Goal: Transaction & Acquisition: Register for event/course

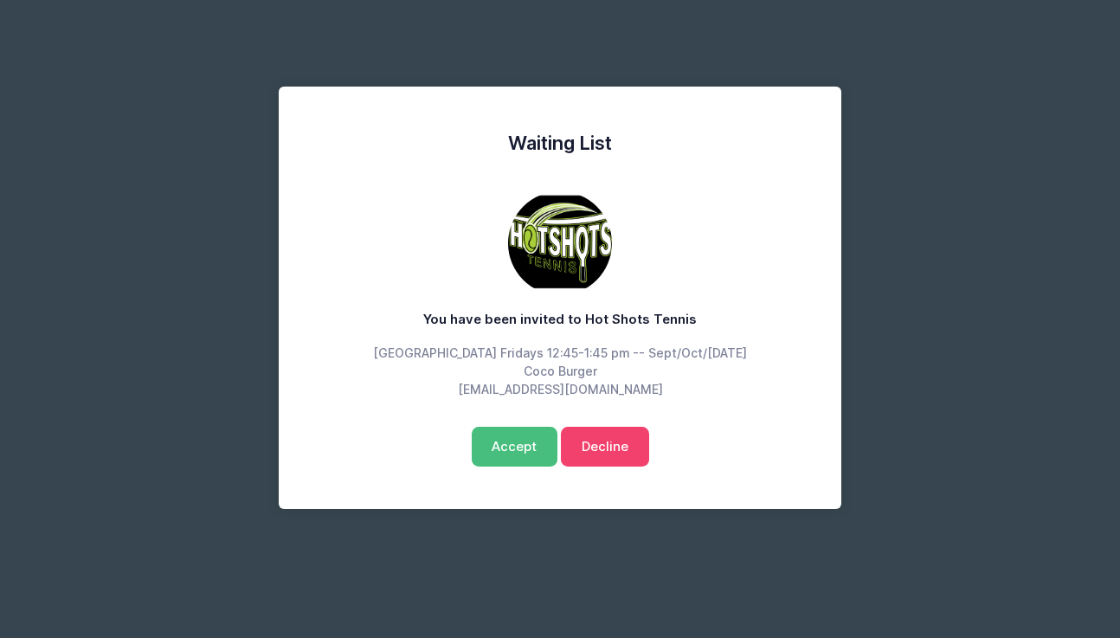
click at [517, 442] on input "Accept" at bounding box center [515, 447] width 87 height 40
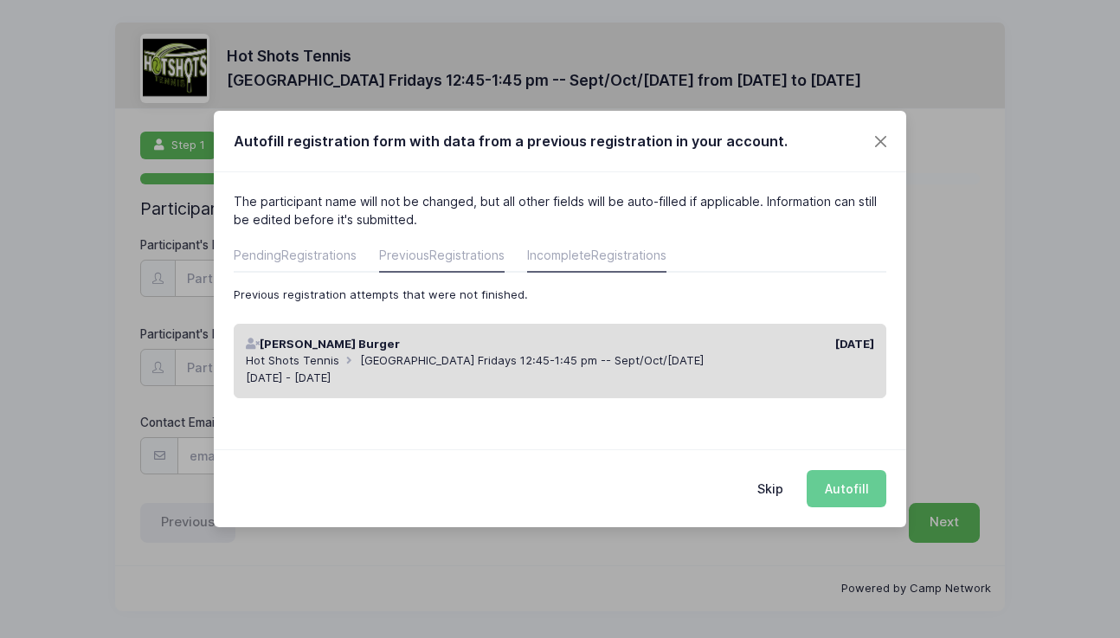
click at [409, 260] on link "Previous Registrations" at bounding box center [442, 257] width 126 height 31
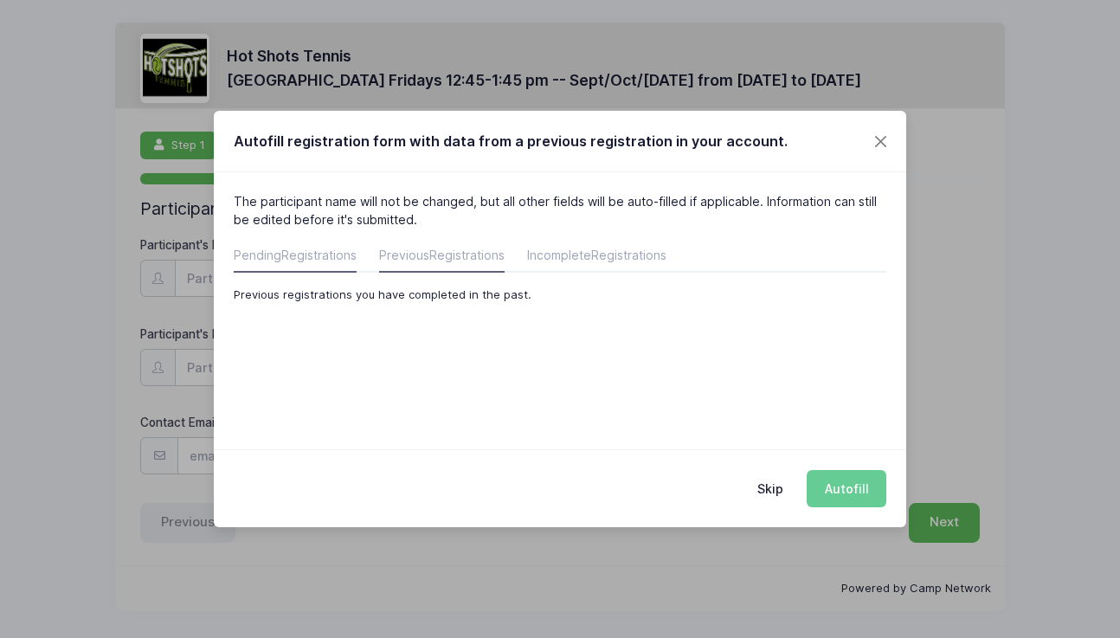
click at [313, 257] on span "Registrations" at bounding box center [318, 255] width 75 height 15
click at [485, 256] on span "Registrations" at bounding box center [466, 255] width 75 height 15
click at [603, 250] on span "Registrations" at bounding box center [628, 255] width 75 height 15
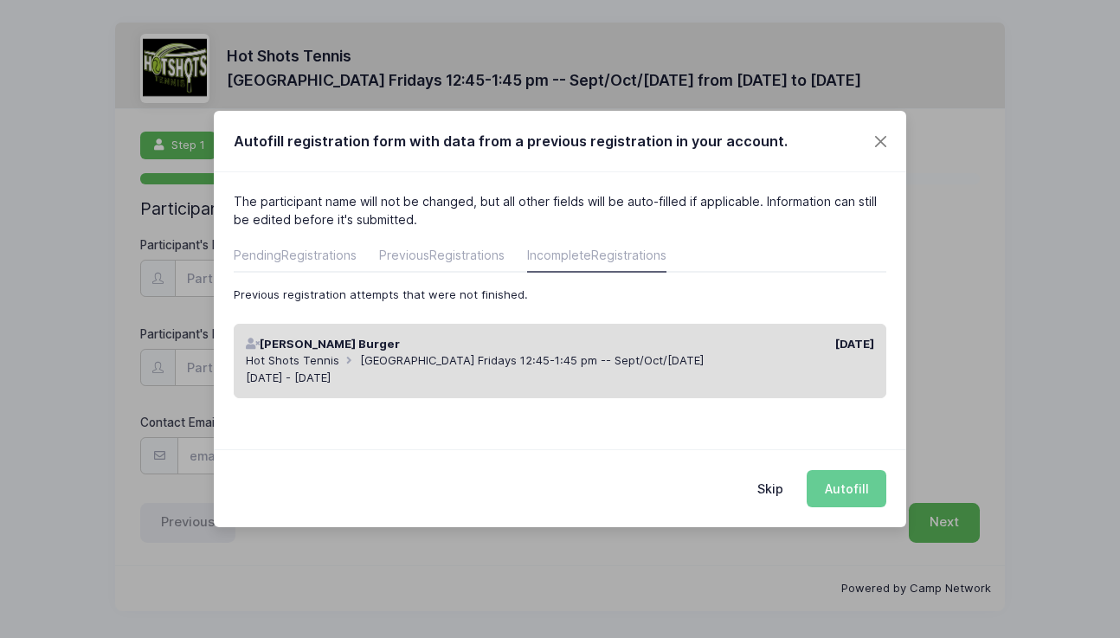
click at [769, 487] on button "Skip" at bounding box center [770, 488] width 61 height 37
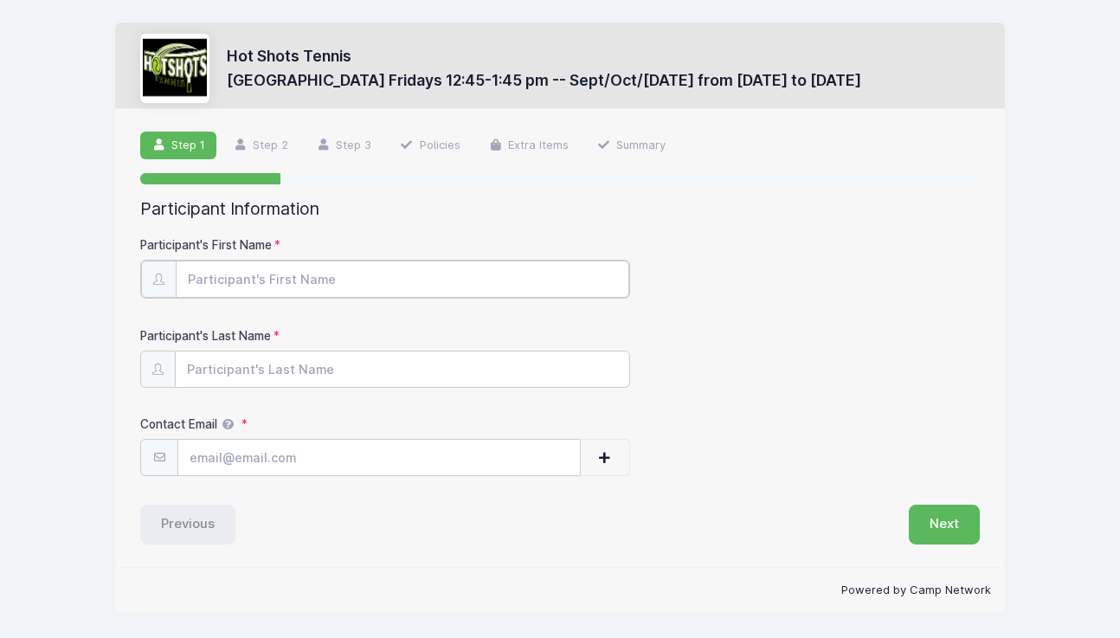
click at [363, 275] on input "Participant's First Name" at bounding box center [403, 279] width 454 height 37
type input "Coco"
click at [315, 371] on input "Participant's Last Name" at bounding box center [403, 368] width 454 height 37
type input "Burger"
click at [264, 455] on input "Contact Email" at bounding box center [379, 456] width 402 height 37
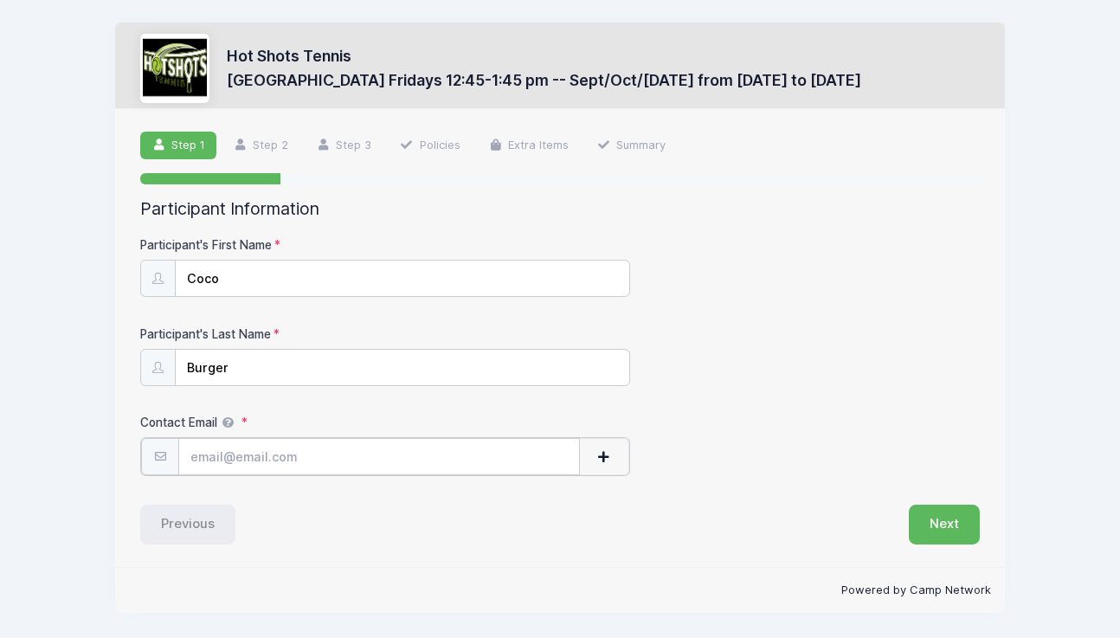
type input "[EMAIL_ADDRESS][DOMAIN_NAME]"
click at [946, 519] on button "Next" at bounding box center [944, 523] width 71 height 40
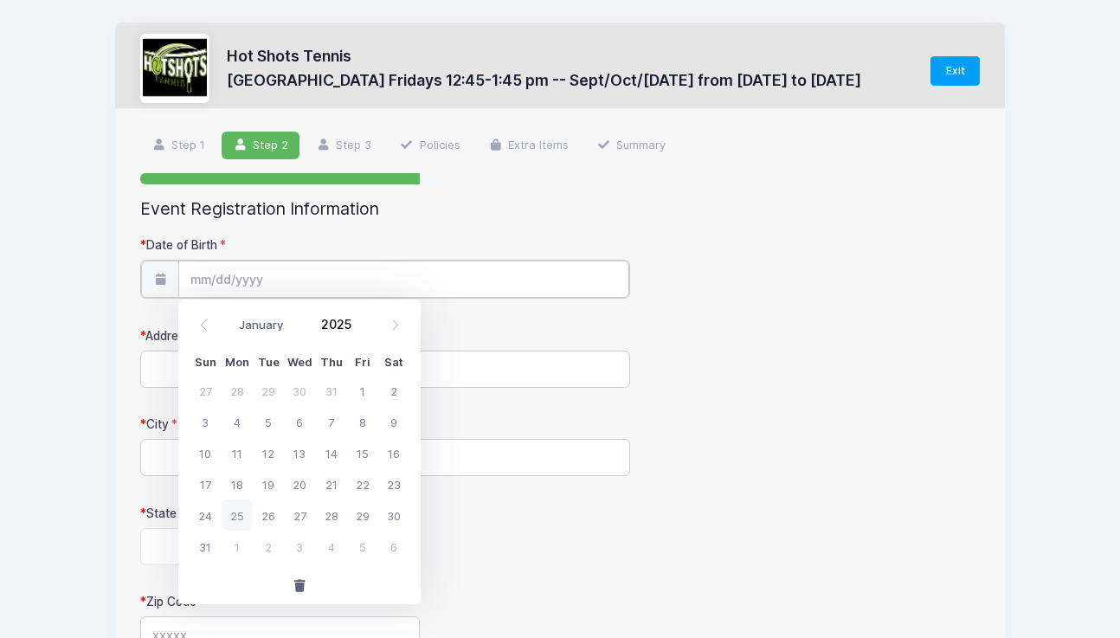
click at [244, 278] on input "Date of Birth" at bounding box center [403, 279] width 450 height 37
click at [342, 325] on input "2025" at bounding box center [341, 325] width 56 height 26
click at [364, 329] on span at bounding box center [363, 331] width 12 height 13
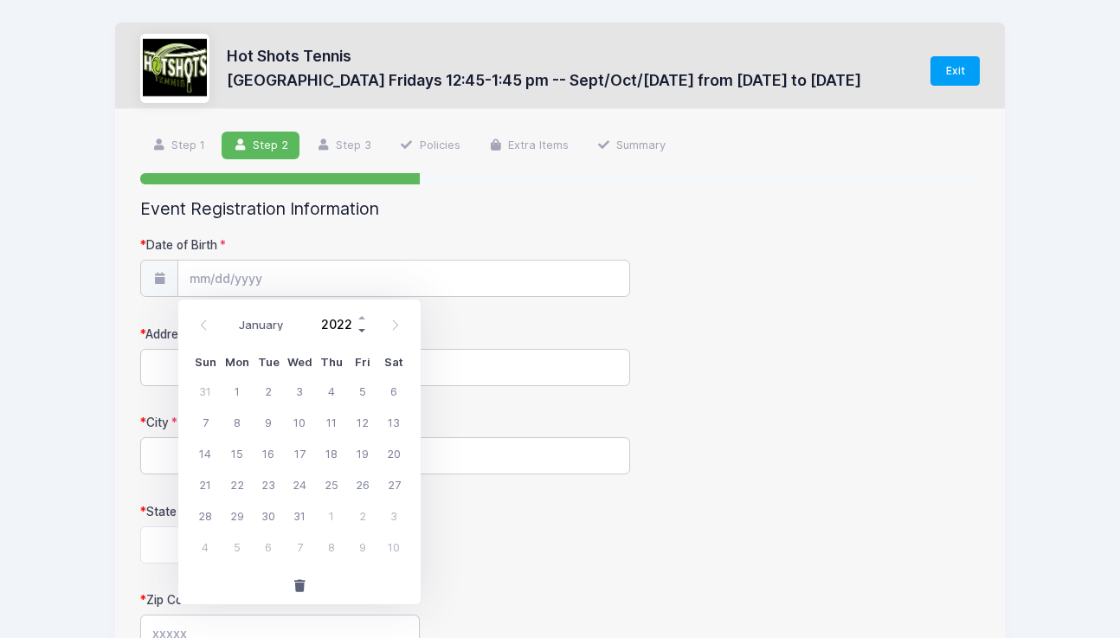
click at [364, 329] on span at bounding box center [363, 331] width 12 height 13
type input "2020"
click at [259, 324] on select "January February March April May June July August September October November De…" at bounding box center [268, 325] width 77 height 23
select select "0"
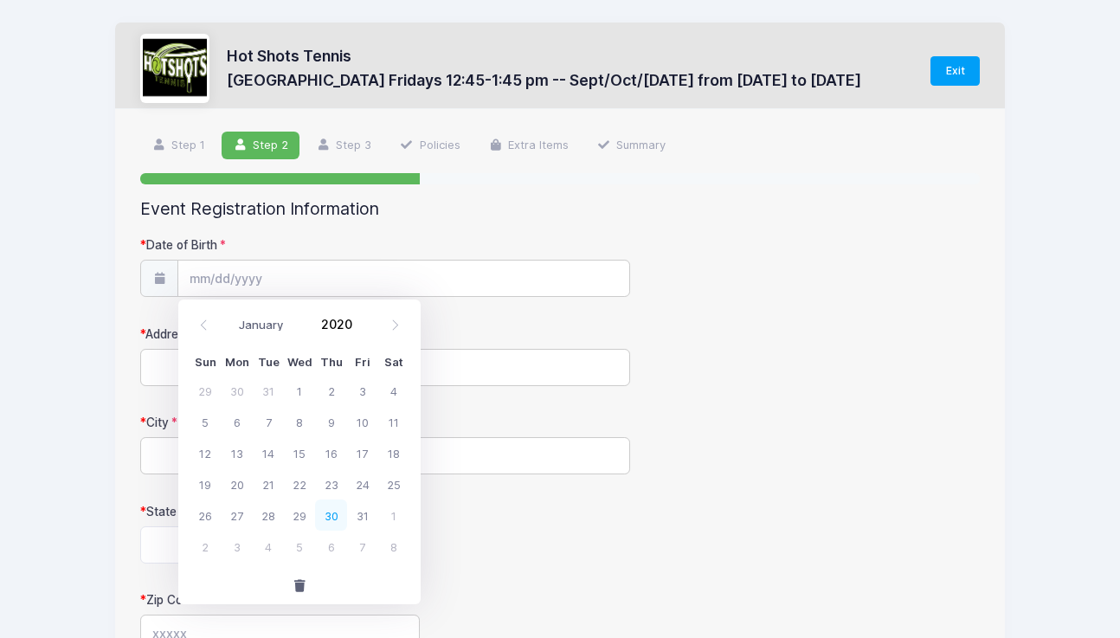
click at [336, 506] on span "30" at bounding box center [330, 515] width 31 height 31
type input "[DATE]"
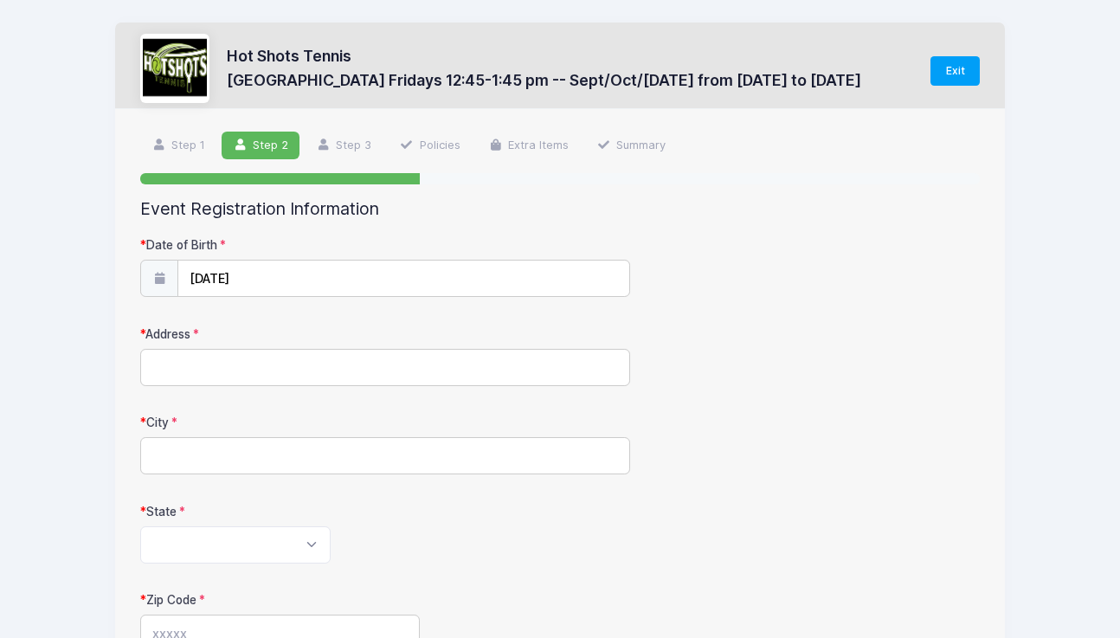
click at [300, 358] on input "Address" at bounding box center [385, 367] width 490 height 37
type input "[STREET_ADDRESS]"
type input "[GEOGRAPHIC_DATA]"
select select "CA"
type input "90266"
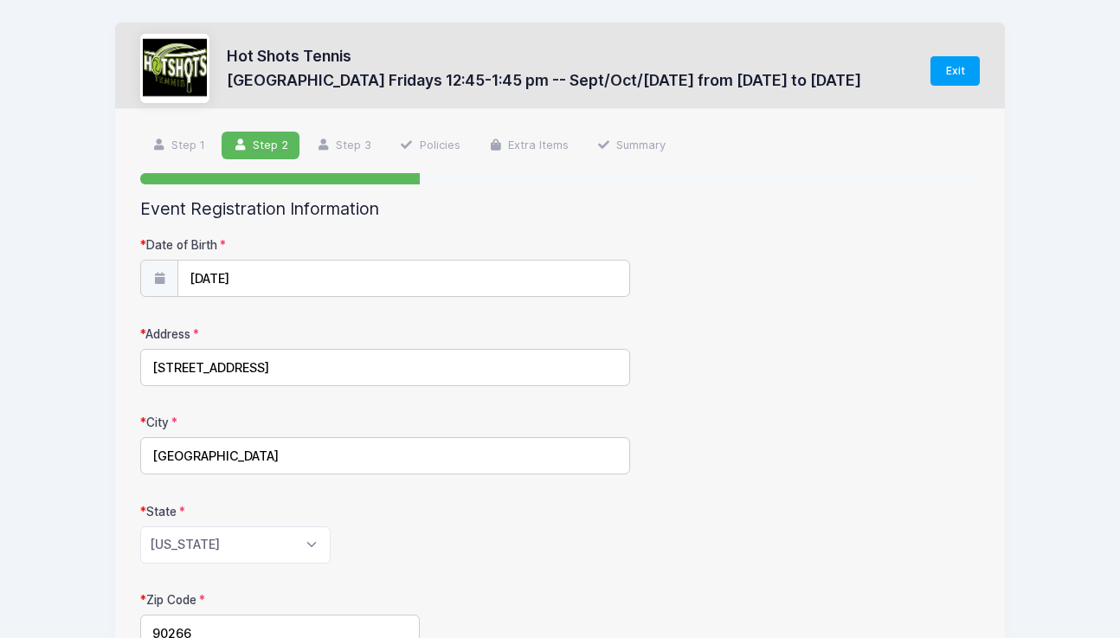
click at [429, 538] on div "[US_STATE] [US_STATE] [US_STATE] [US_STATE] [US_STATE] Armed Forces Africa Arme…" at bounding box center [385, 544] width 490 height 37
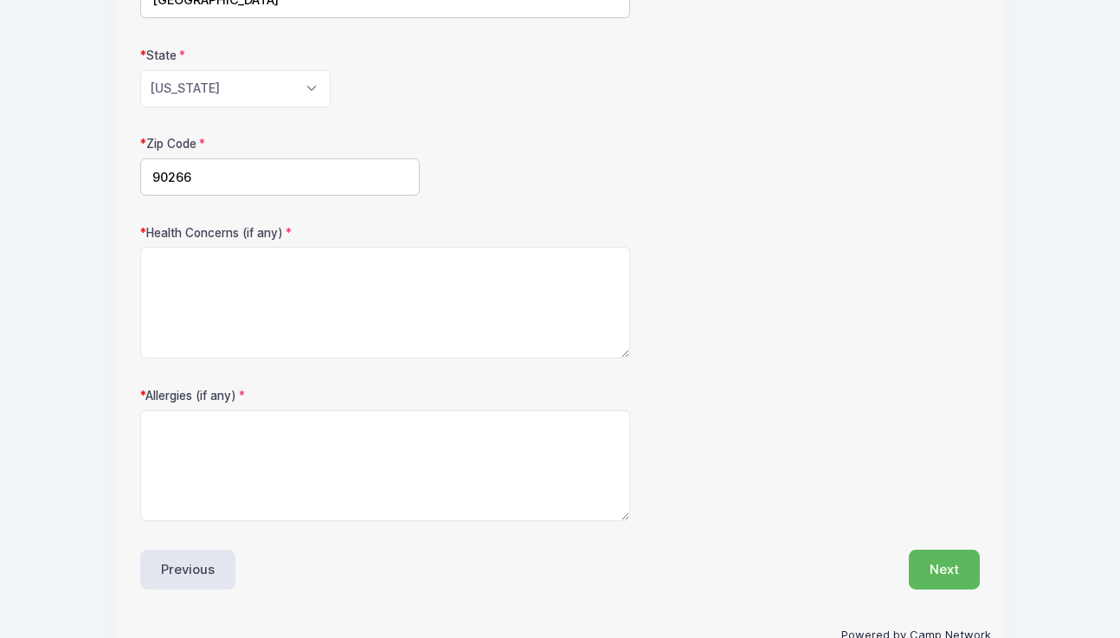
scroll to position [457, 0]
click at [352, 301] on textarea "Health Concerns (if any)" at bounding box center [385, 302] width 490 height 112
type textarea "None"
click at [349, 441] on textarea "Allergies (if any)" at bounding box center [385, 465] width 490 height 112
type textarea "None"
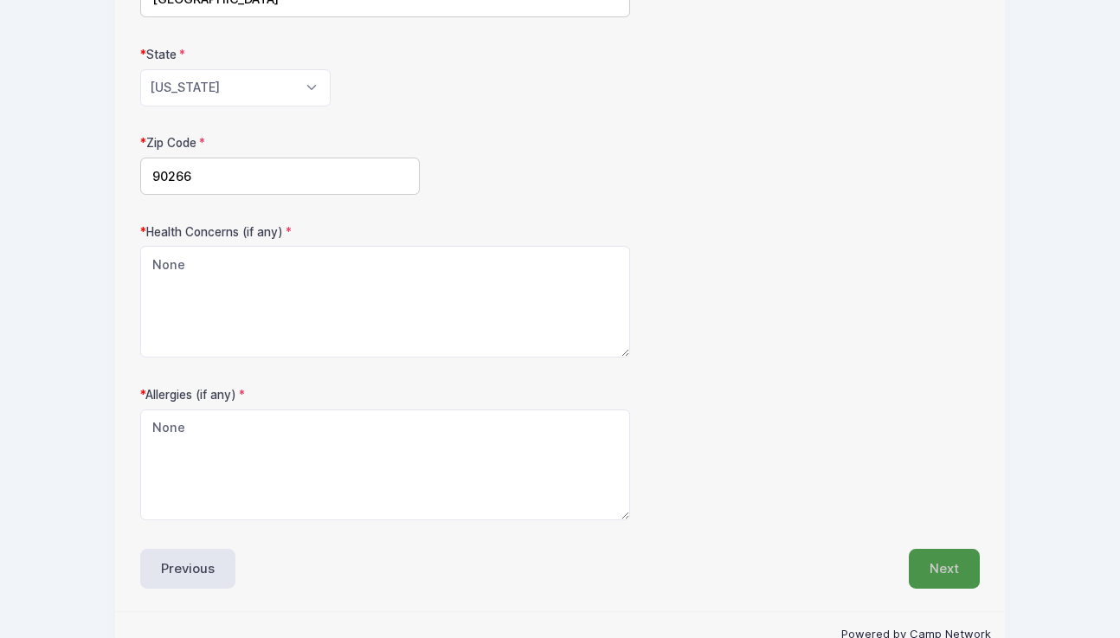
click at [928, 568] on button "Next" at bounding box center [944, 569] width 71 height 40
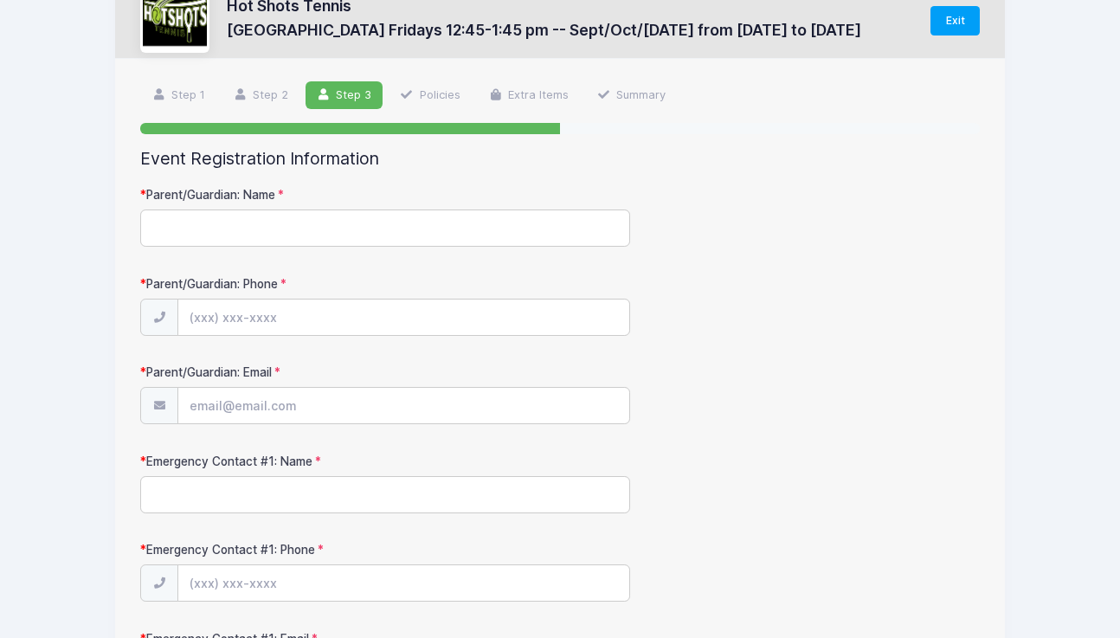
scroll to position [0, 0]
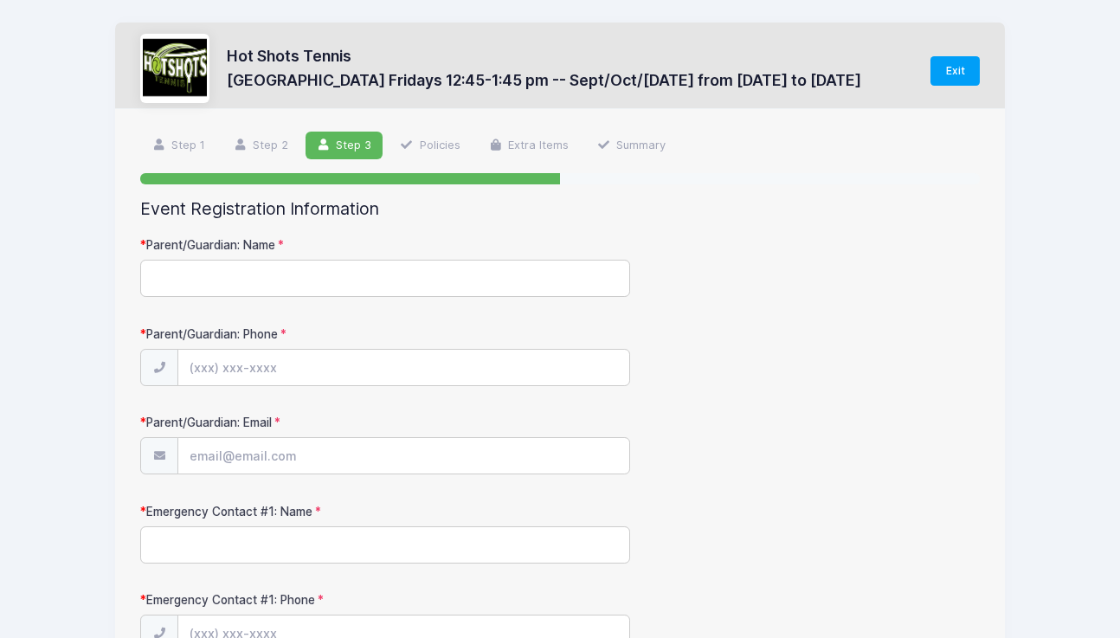
click at [467, 269] on input "Parent/Guardian: Name" at bounding box center [385, 278] width 490 height 37
type input "[PERSON_NAME]"
type input "[PHONE_NUMBER]"
click at [254, 448] on input "Parent/Guardian: Email" at bounding box center [403, 456] width 450 height 37
type input "[EMAIL_ADDRESS][DOMAIN_NAME]"
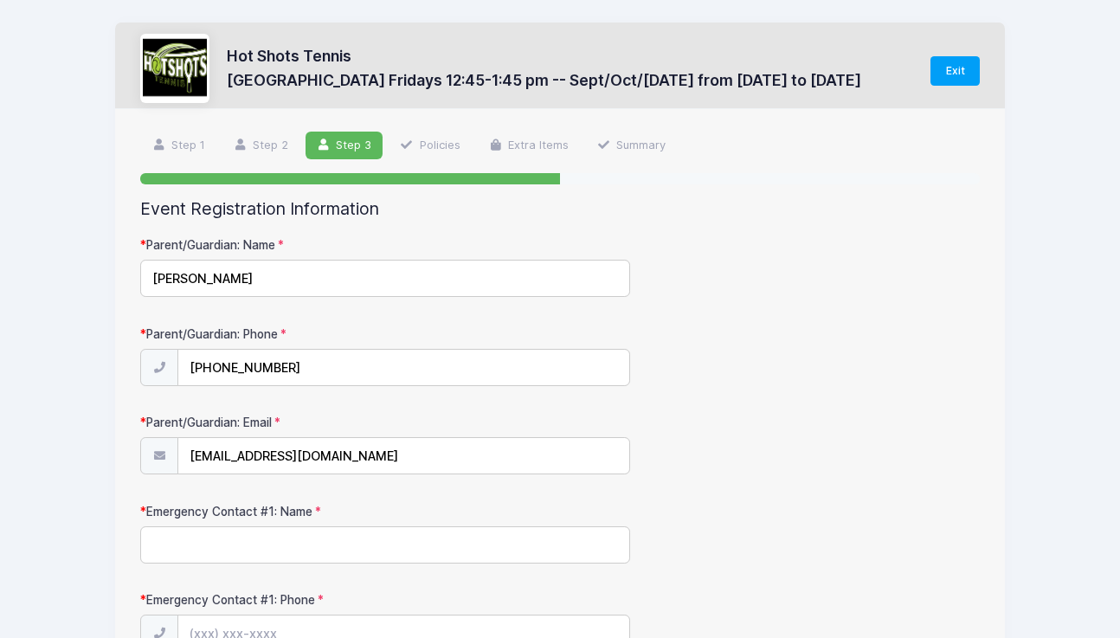
click at [271, 546] on input "Emergency Contact #1: Name" at bounding box center [385, 544] width 490 height 37
type input "[PERSON_NAME]"
click at [271, 629] on input "Emergency Contact #1: Phone" at bounding box center [403, 634] width 450 height 37
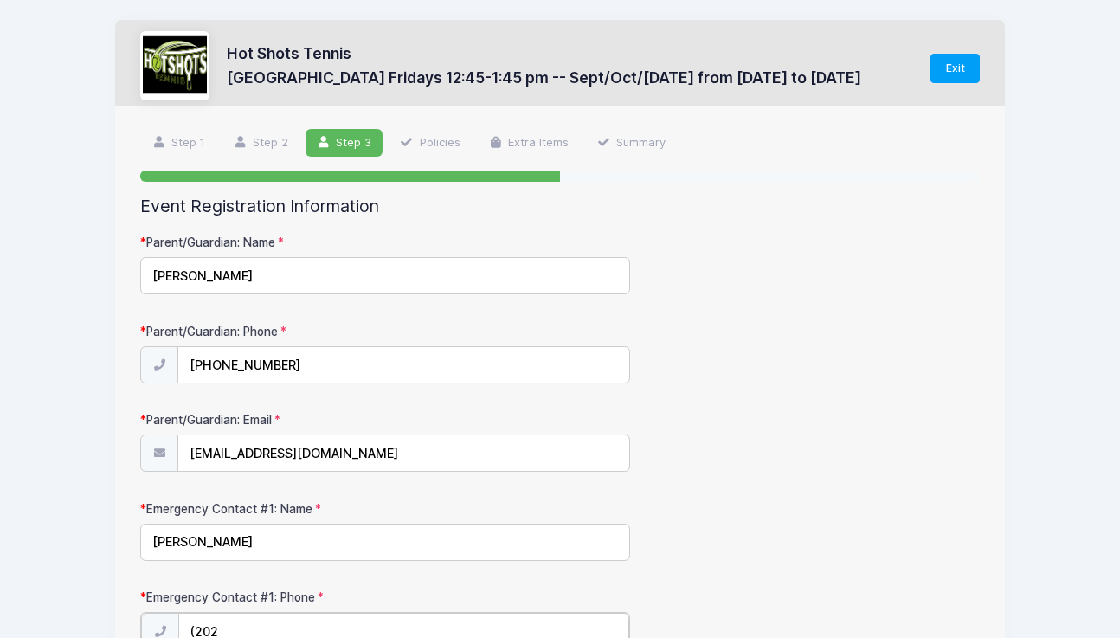
type input "[PHONE_NUMBER]"
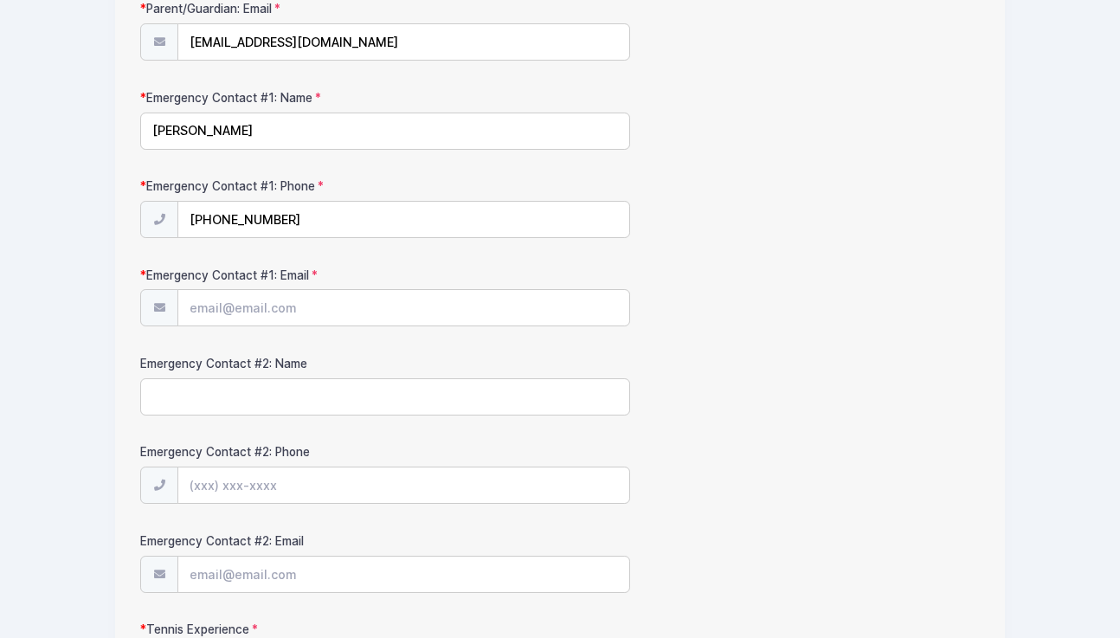
scroll to position [422, 0]
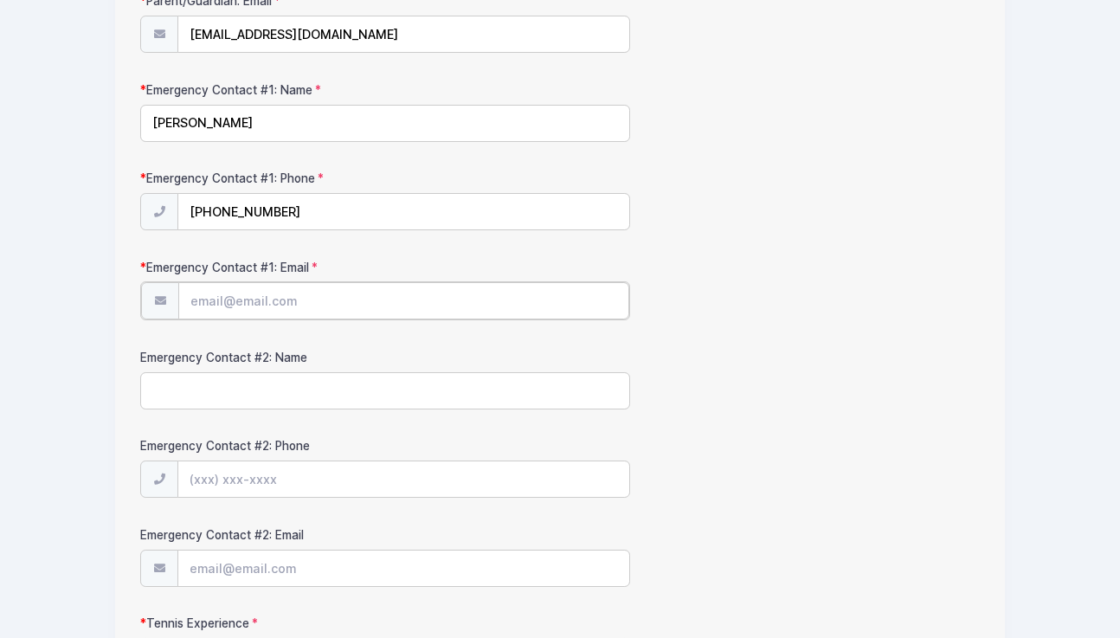
click at [353, 298] on input "Emergency Contact #1: Email" at bounding box center [403, 300] width 450 height 37
type input "[EMAIL_ADDRESS][DOMAIN_NAME]"
click at [719, 389] on div "Emergency Contact #2: Name" at bounding box center [560, 377] width 840 height 61
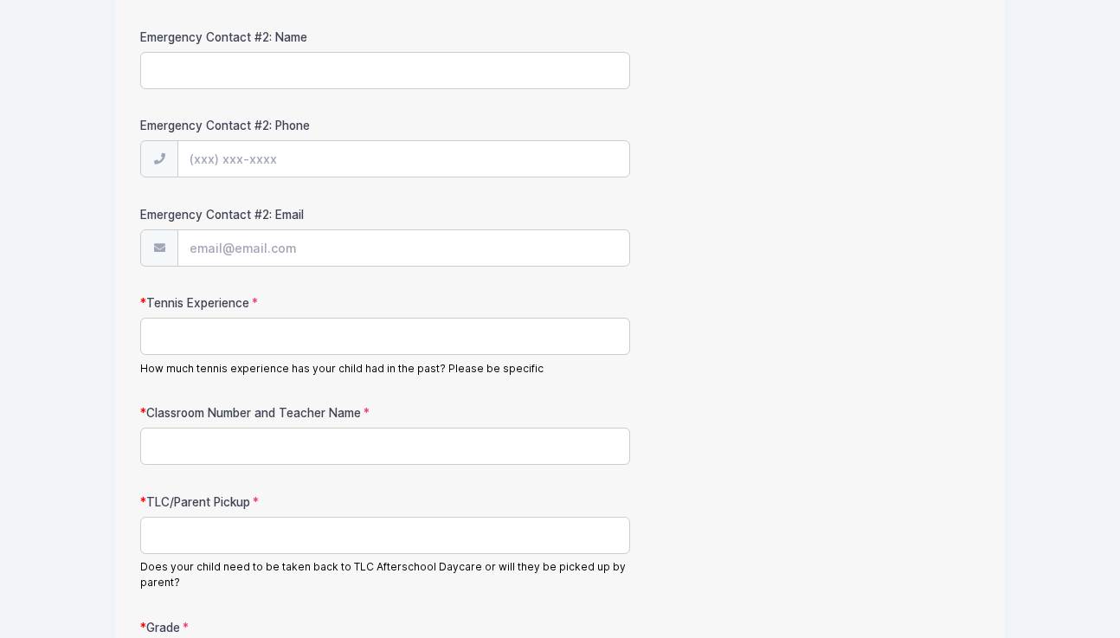
scroll to position [757, 0]
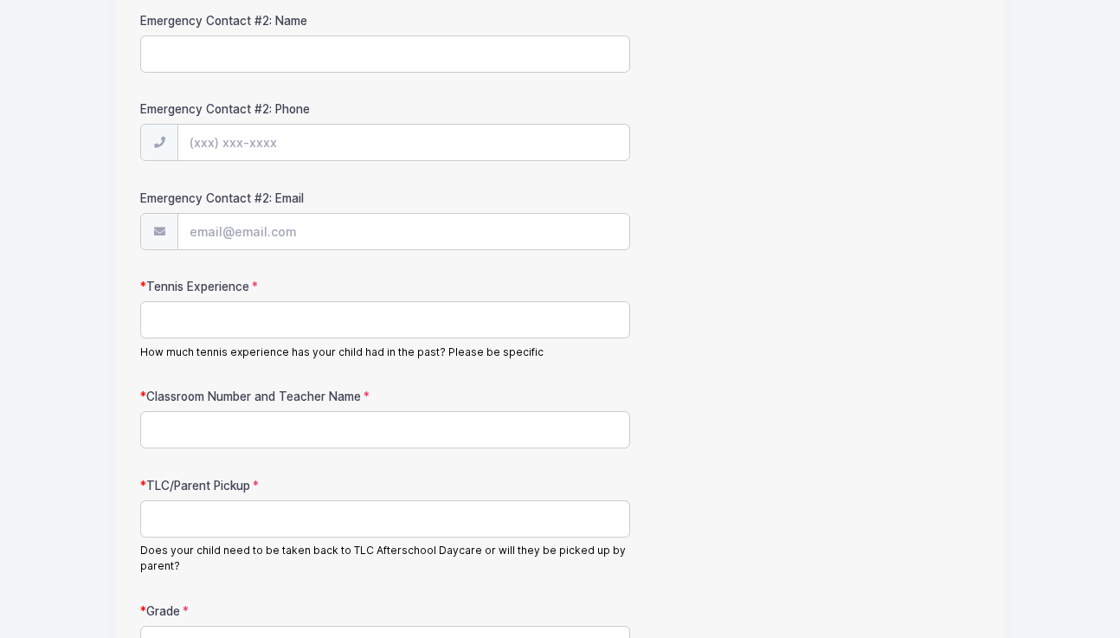
click at [362, 325] on input "Tennis Experience" at bounding box center [385, 319] width 490 height 37
type input "s"
type input "1 week summer camp"
click at [310, 429] on input "Classroom Number and Teacher Name" at bounding box center [385, 429] width 490 height 37
type input "KA [PERSON_NAME]"
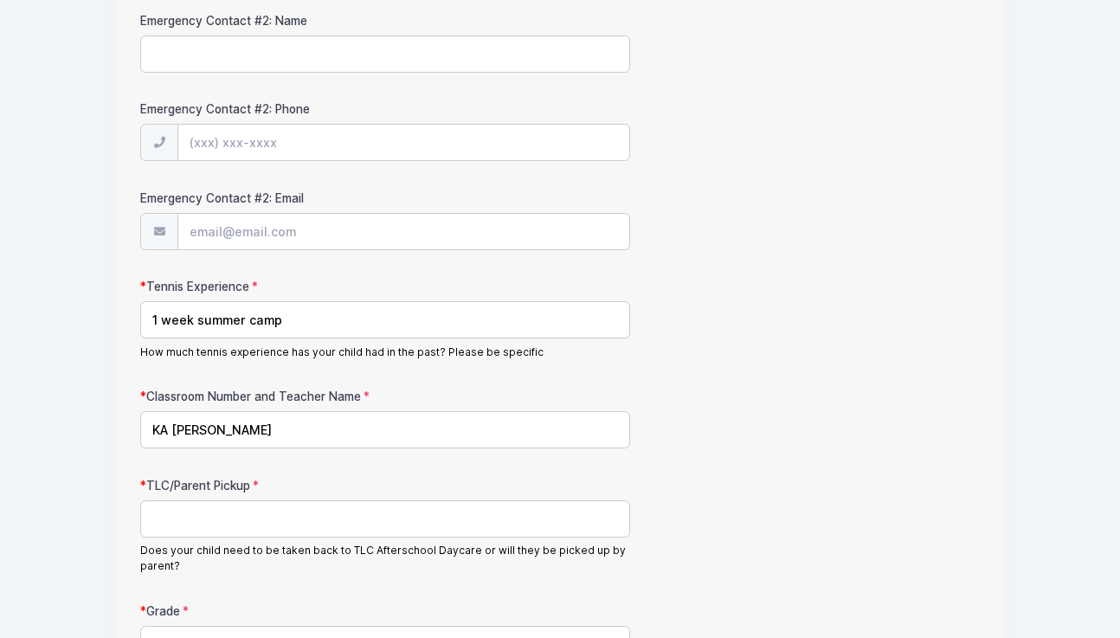
click at [269, 519] on input "TLC/Parent Pickup" at bounding box center [385, 518] width 490 height 37
type input "Parent Pickup"
click at [517, 583] on form "Parent/Guardian: Name [PERSON_NAME] Parent/Guardian: Phone [PHONE_NUMBER] Paren…" at bounding box center [560, 71] width 840 height 1183
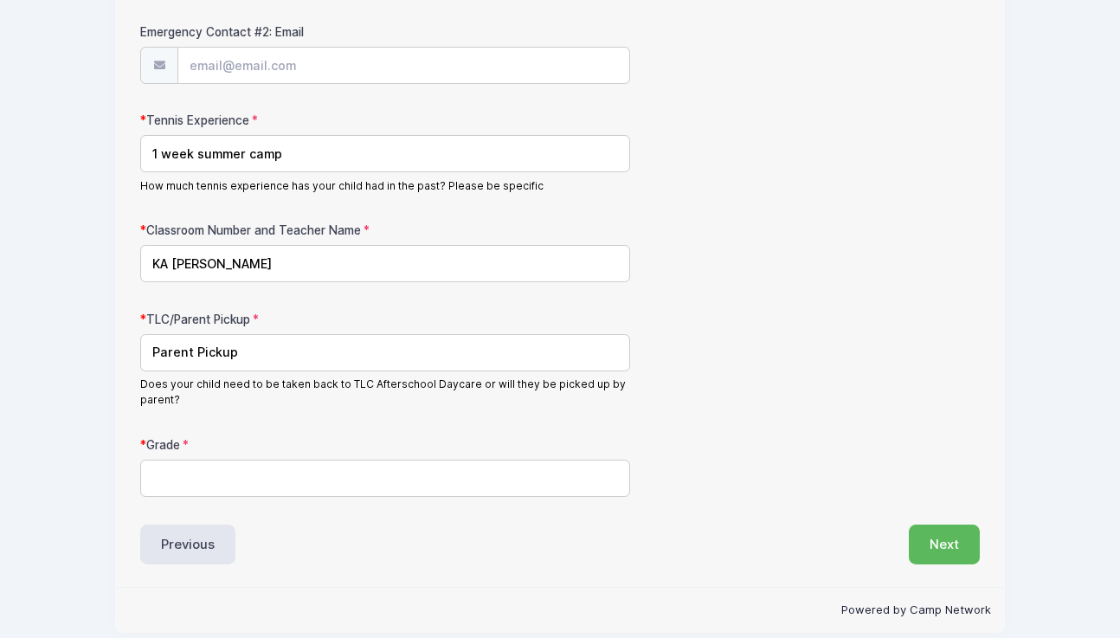
scroll to position [926, 0]
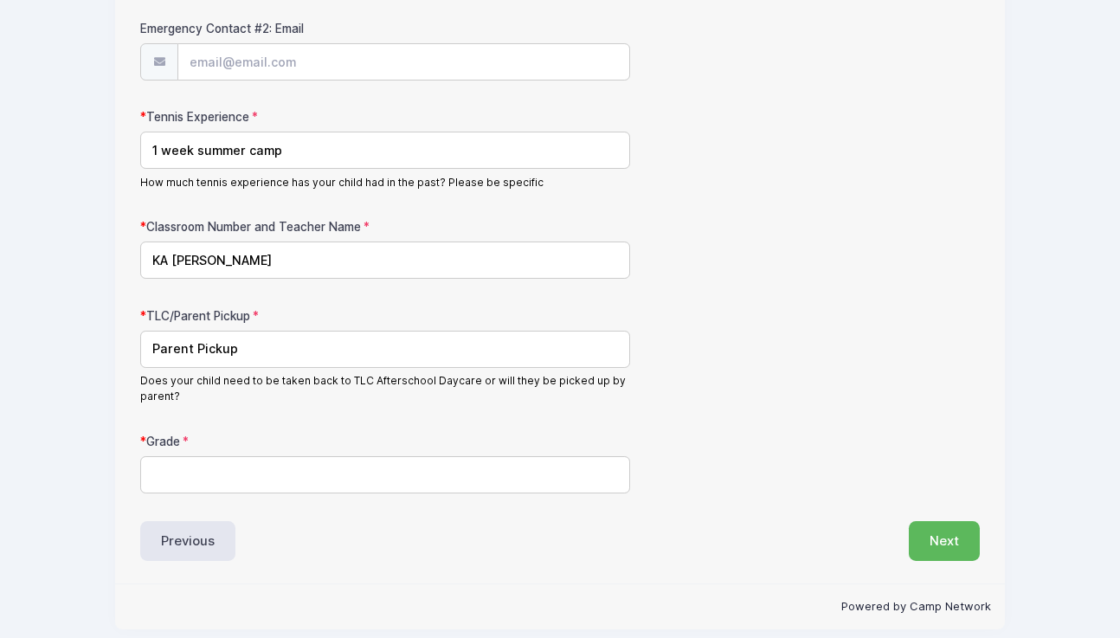
click at [469, 465] on input "Grade" at bounding box center [385, 474] width 490 height 37
type input "KA"
click at [950, 540] on button "Next" at bounding box center [944, 541] width 71 height 40
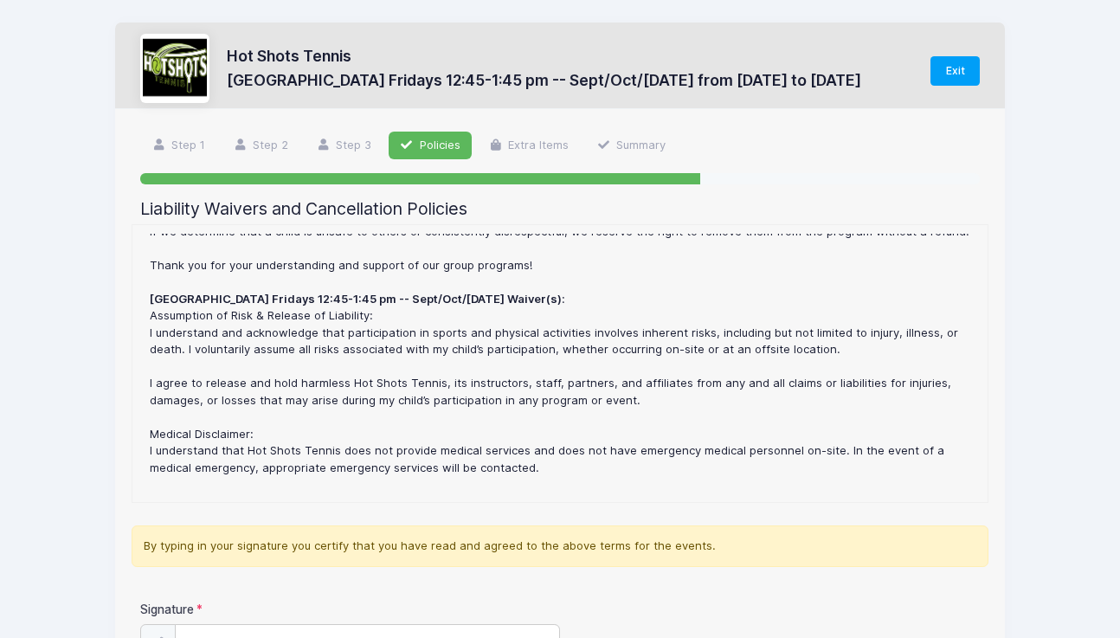
scroll to position [449, 0]
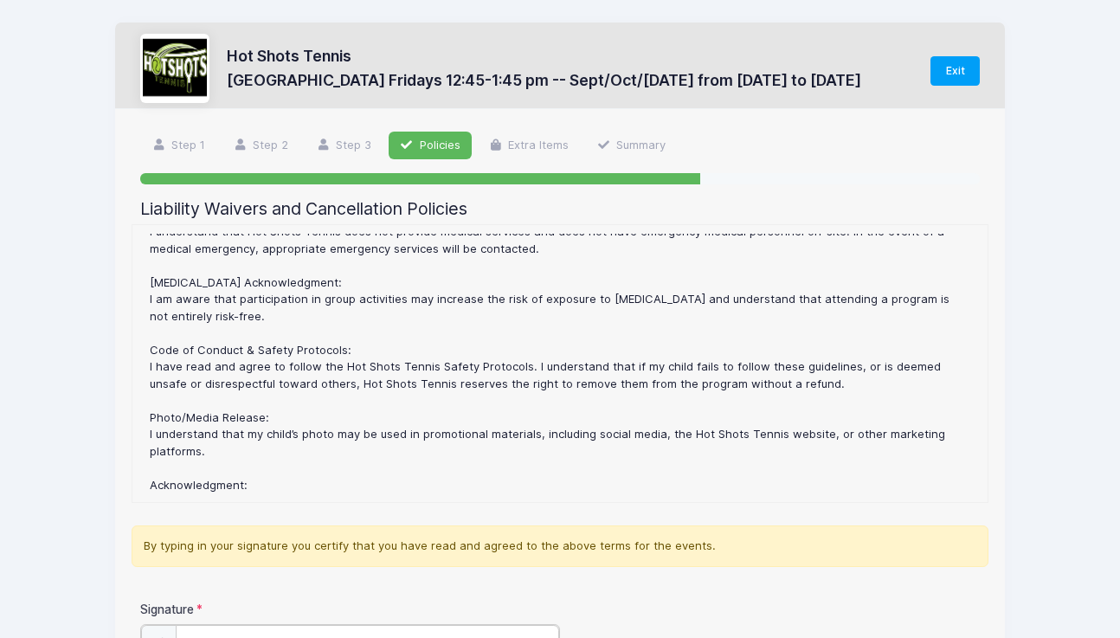
click at [464, 631] on input "Signature" at bounding box center [368, 643] width 384 height 37
type input "[PERSON_NAME]"
click at [650, 409] on div "American Martyrs Elementary Fridays 12:45-1:45 pm -- Sept/Oct/[DATE] Refund Pol…" at bounding box center [559, 364] width 837 height 260
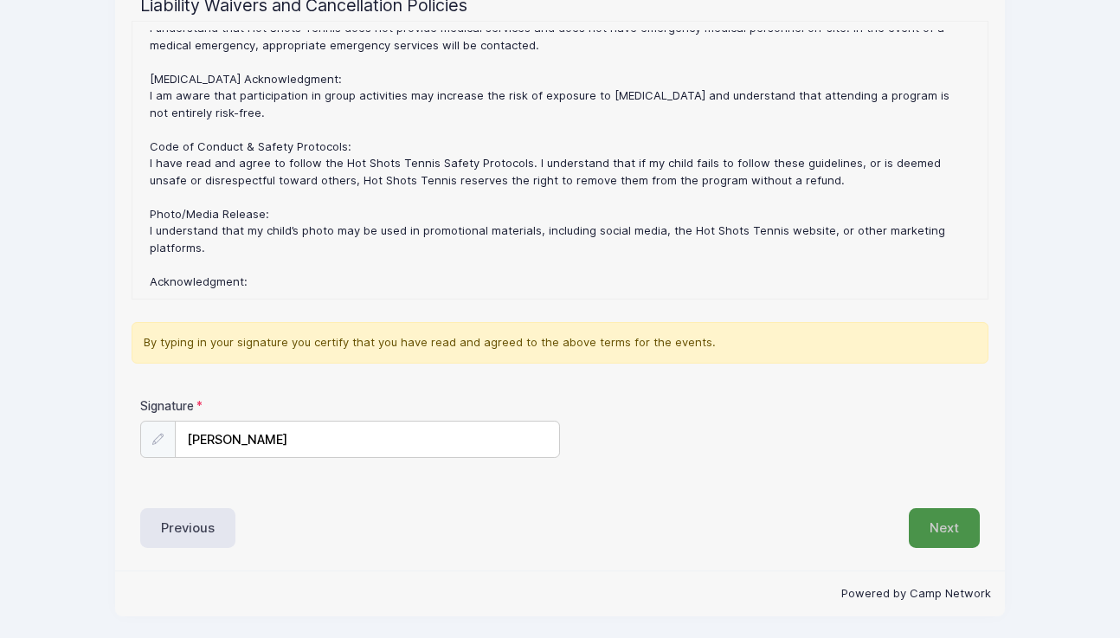
click at [933, 535] on button "Next" at bounding box center [944, 528] width 71 height 40
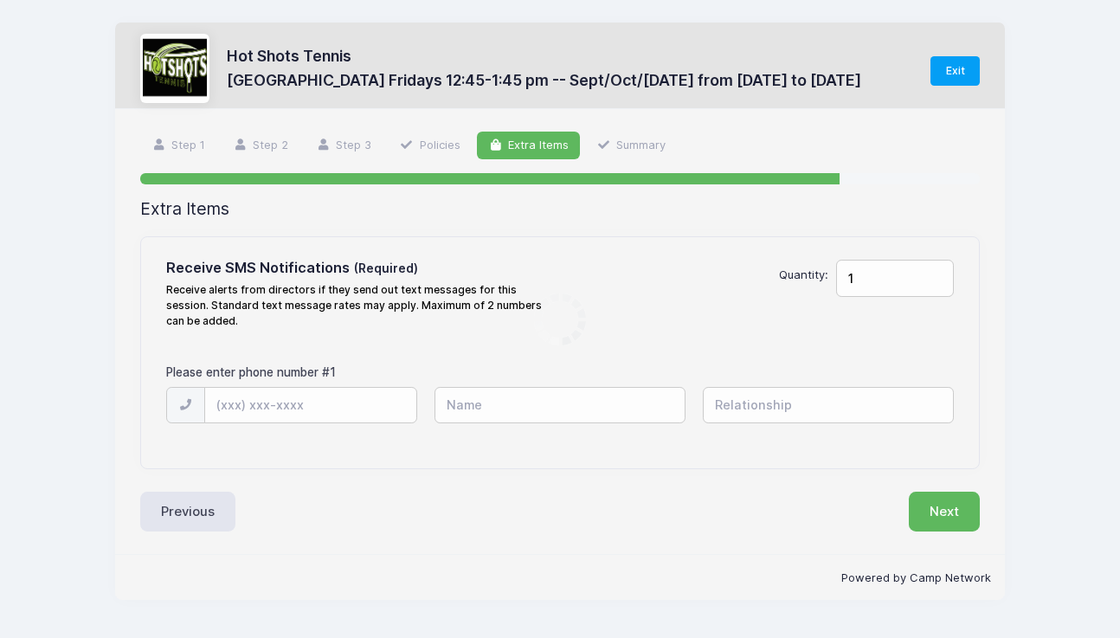
scroll to position [0, 0]
click at [342, 429] on div at bounding box center [560, 417] width 804 height 60
click at [0, 0] on input "text" at bounding box center [0, 0] width 0 height 0
type input "[PHONE_NUMBER]"
type input "[PERSON_NAME]"
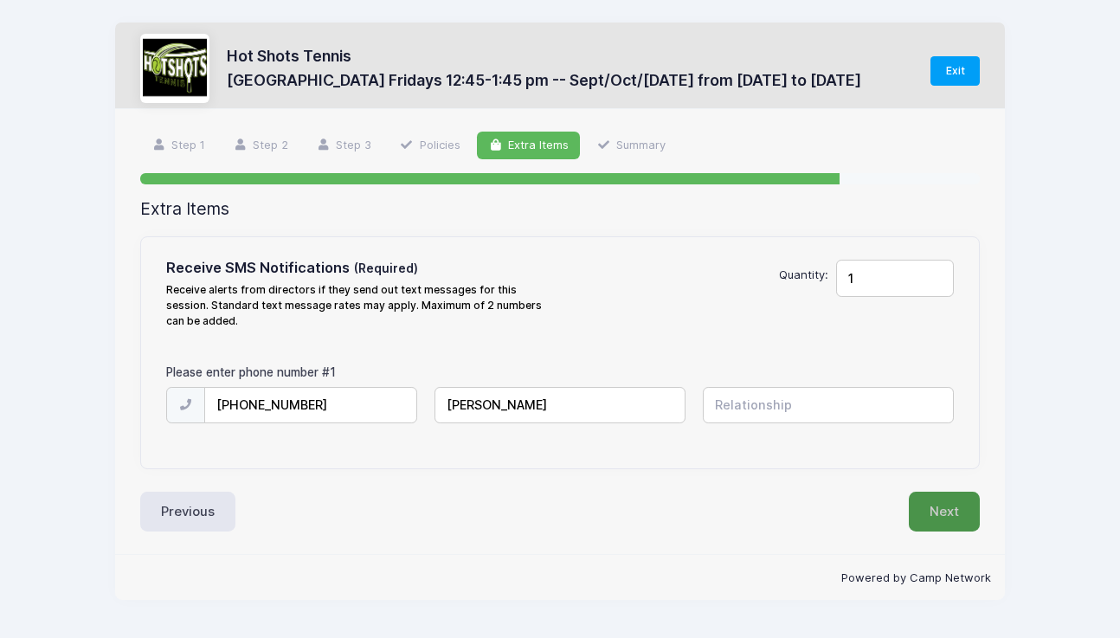
click at [949, 514] on button "Next" at bounding box center [944, 512] width 71 height 40
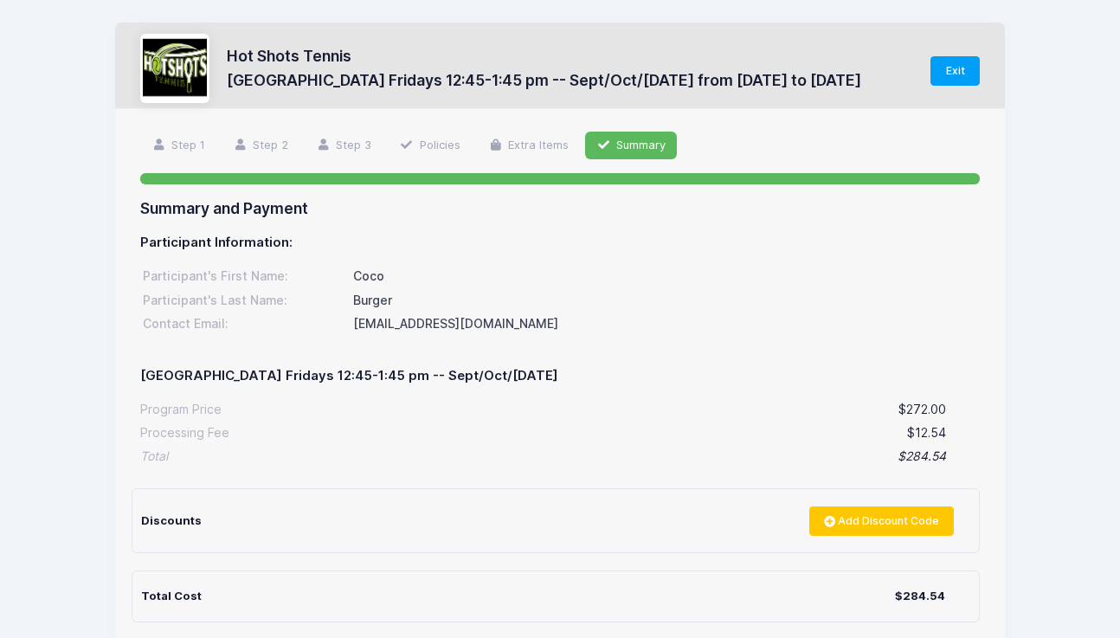
scroll to position [183, 0]
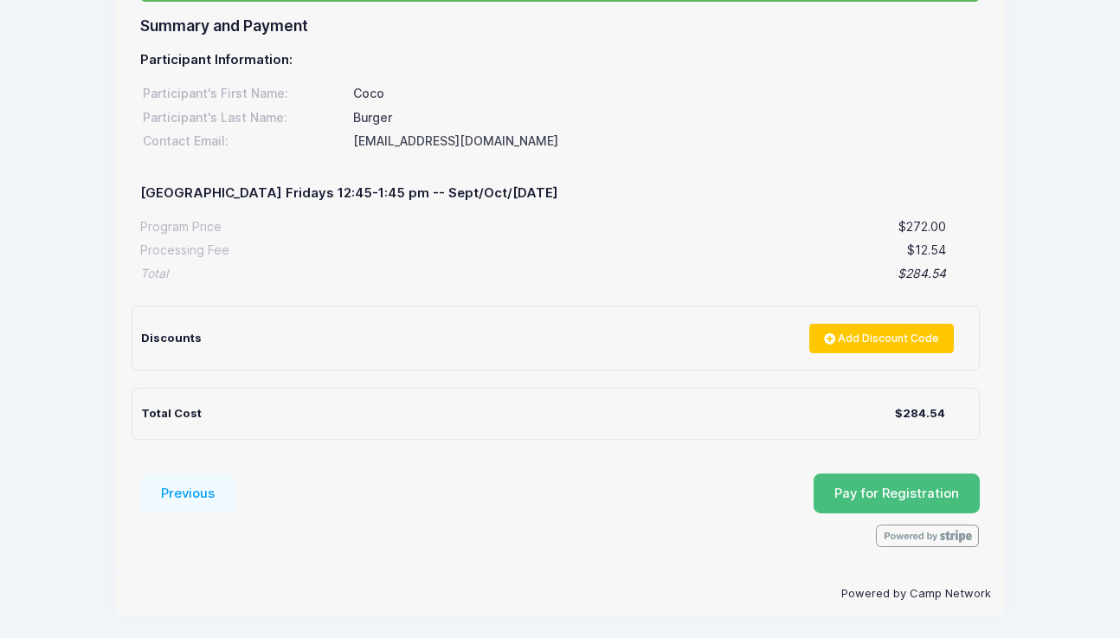
click at [861, 495] on span "Pay for Registration" at bounding box center [897, 494] width 125 height 16
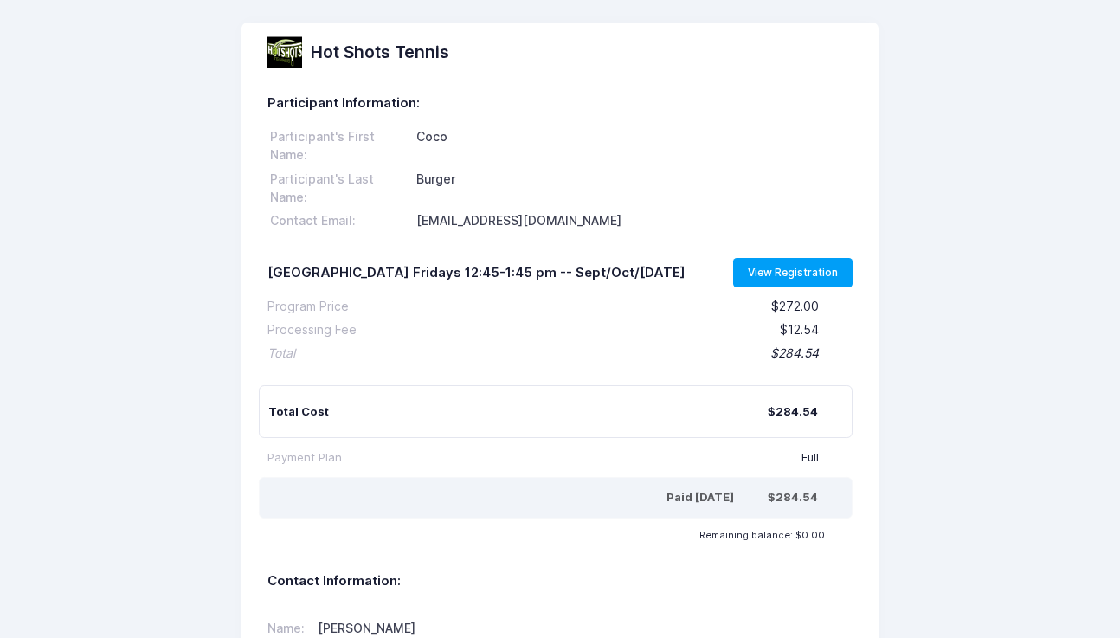
click at [733, 287] on link "View Registration" at bounding box center [793, 272] width 120 height 29
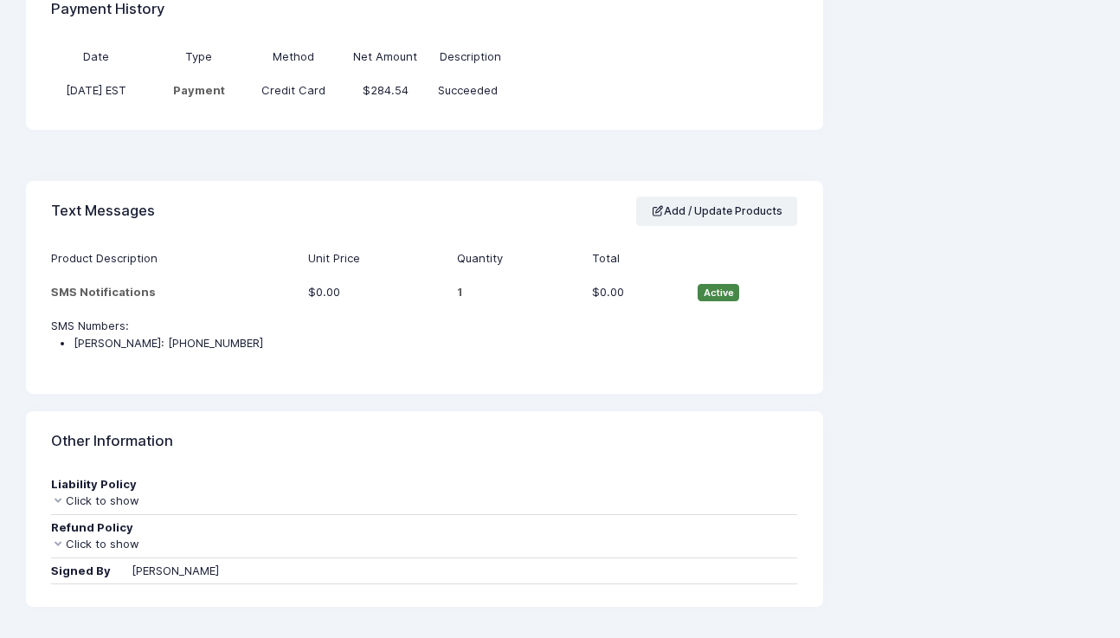
scroll to position [1305, 0]
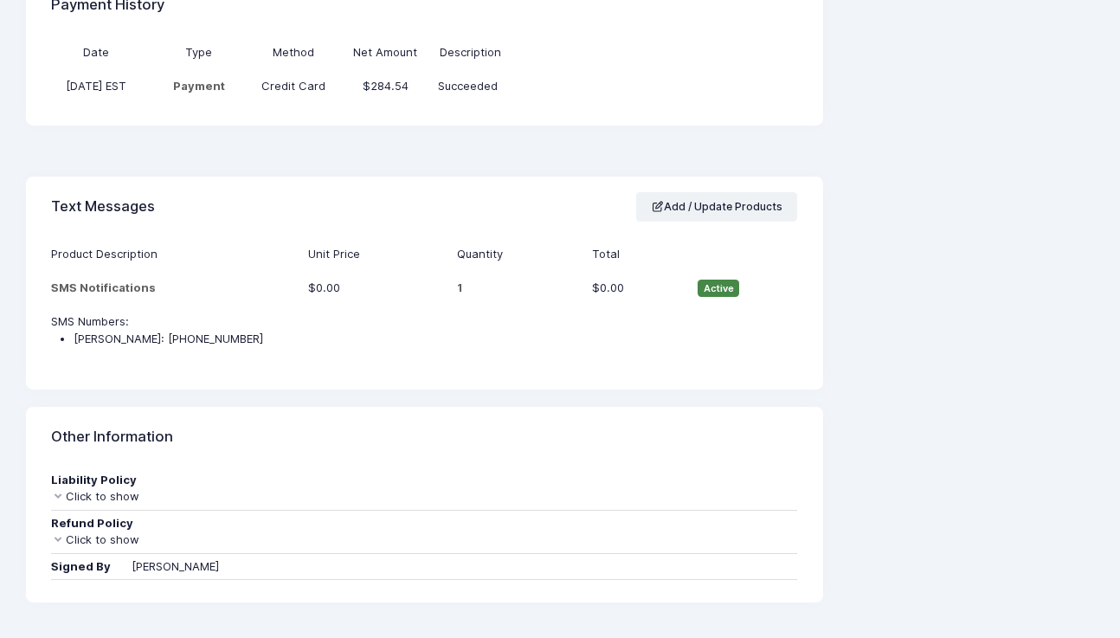
click at [87, 493] on div "Click to show" at bounding box center [424, 496] width 746 height 17
